Goal: Task Accomplishment & Management: Manage account settings

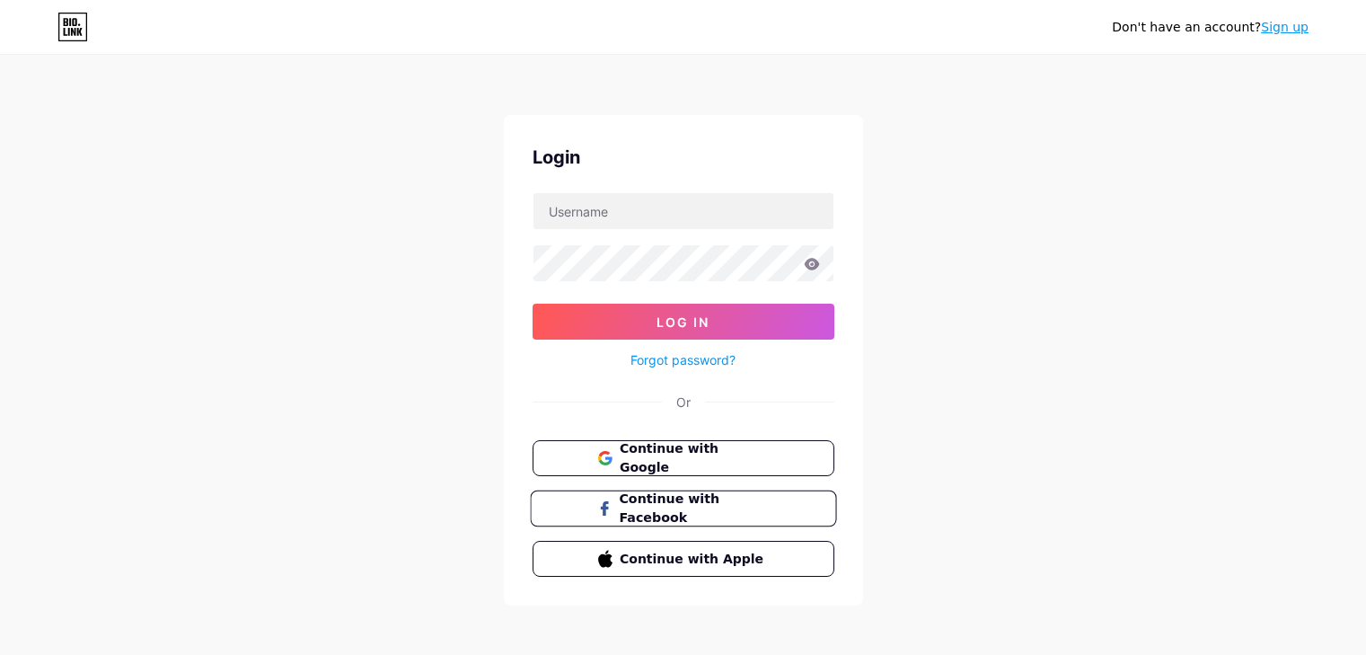
scroll to position [5, 0]
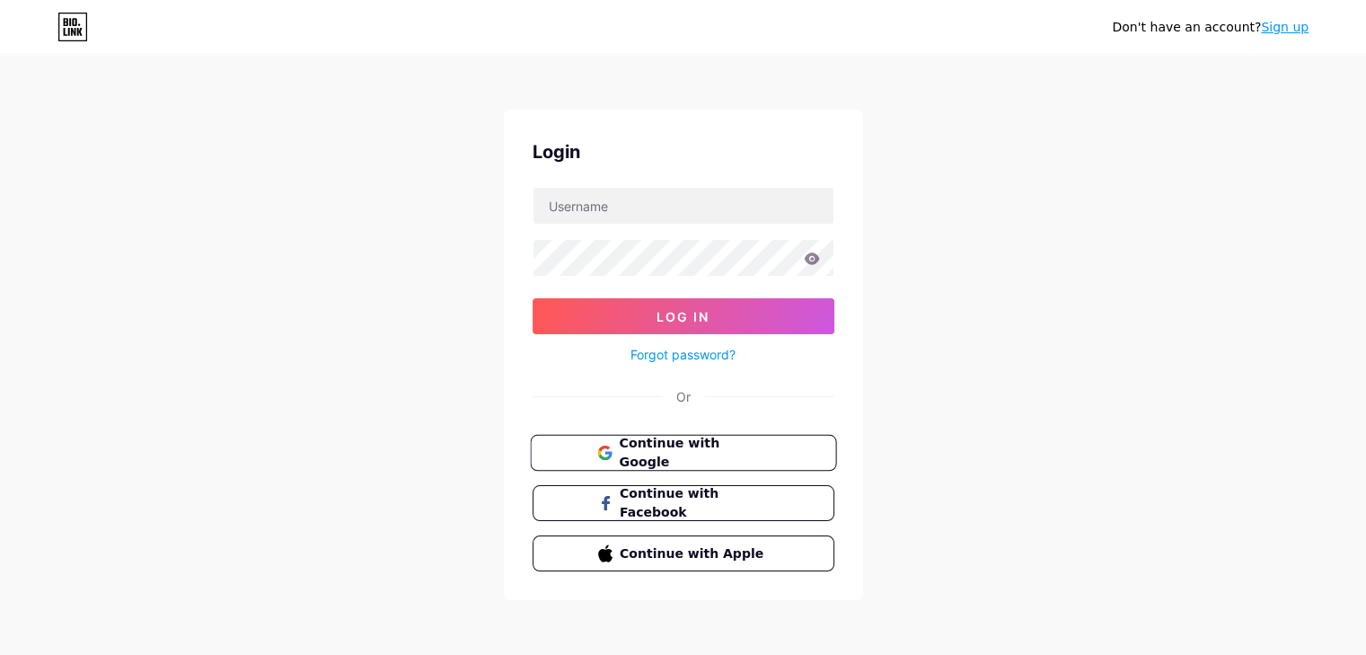
click at [670, 459] on span "Continue with Google" at bounding box center [694, 453] width 150 height 39
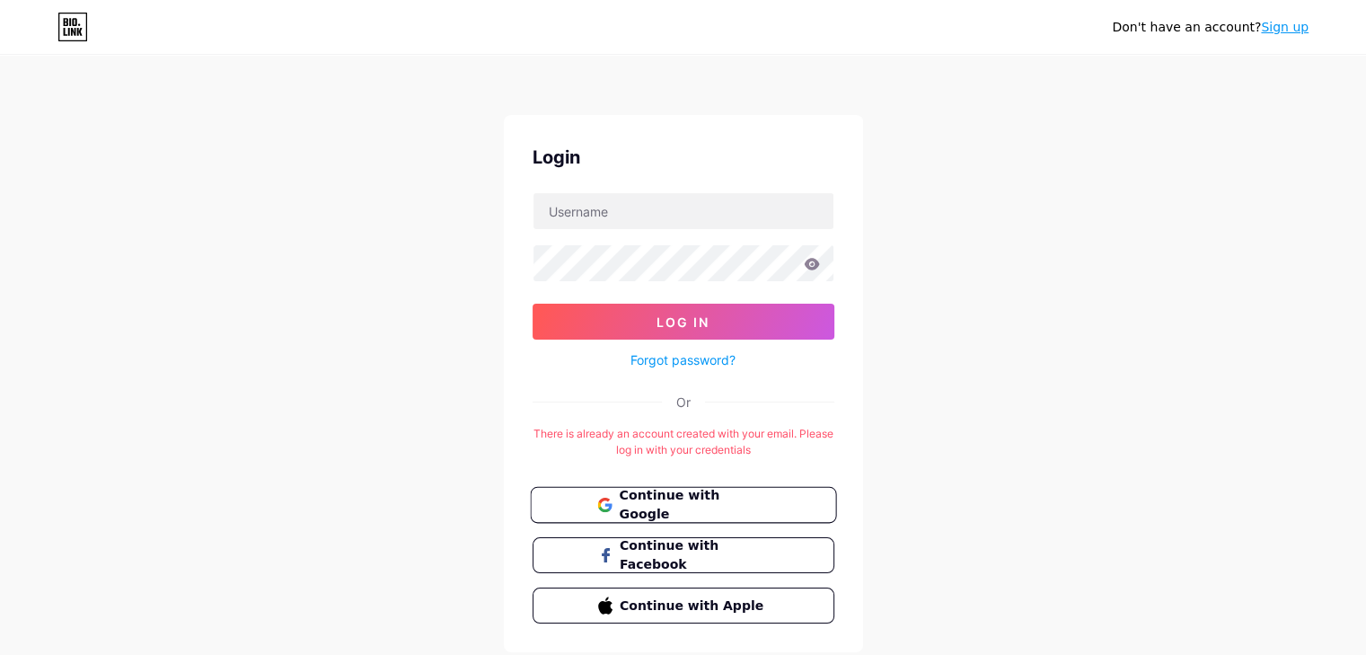
click at [728, 506] on span "Continue with Google" at bounding box center [694, 505] width 150 height 39
